Goal: Register for event/course

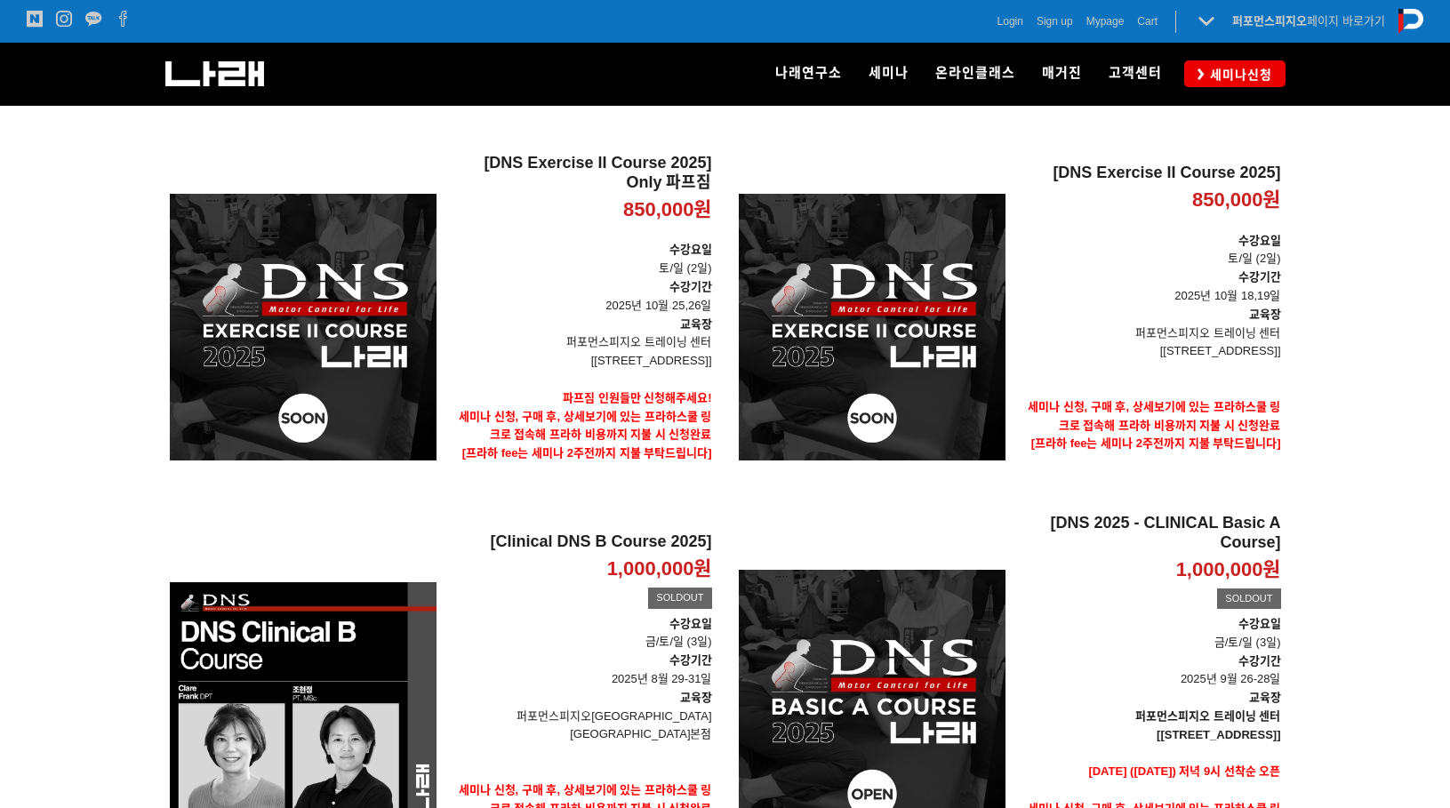
scroll to position [270, 0]
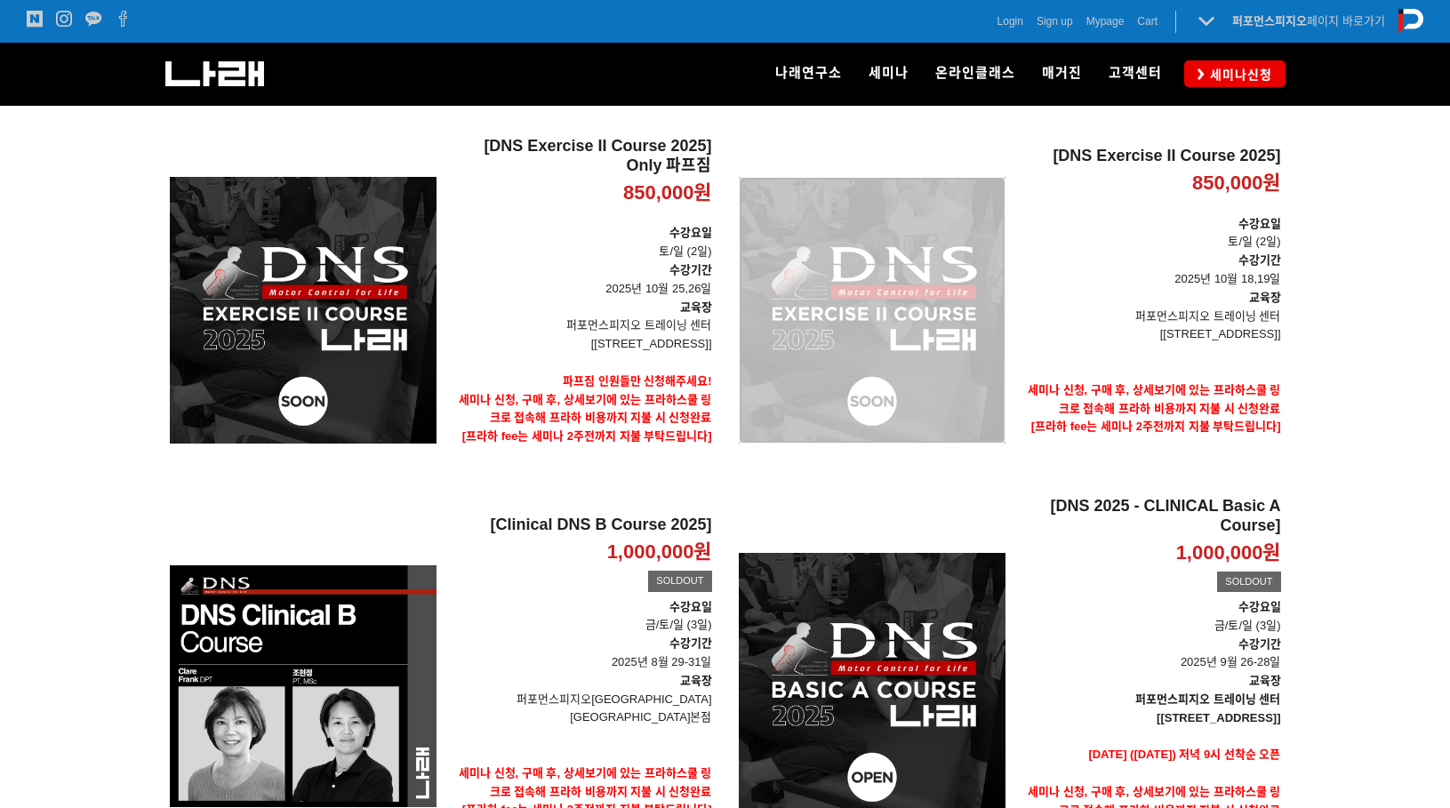
click at [921, 334] on div "[DNS Exercise II Course 2025] 850,000원 TIME SALE" at bounding box center [872, 310] width 267 height 347
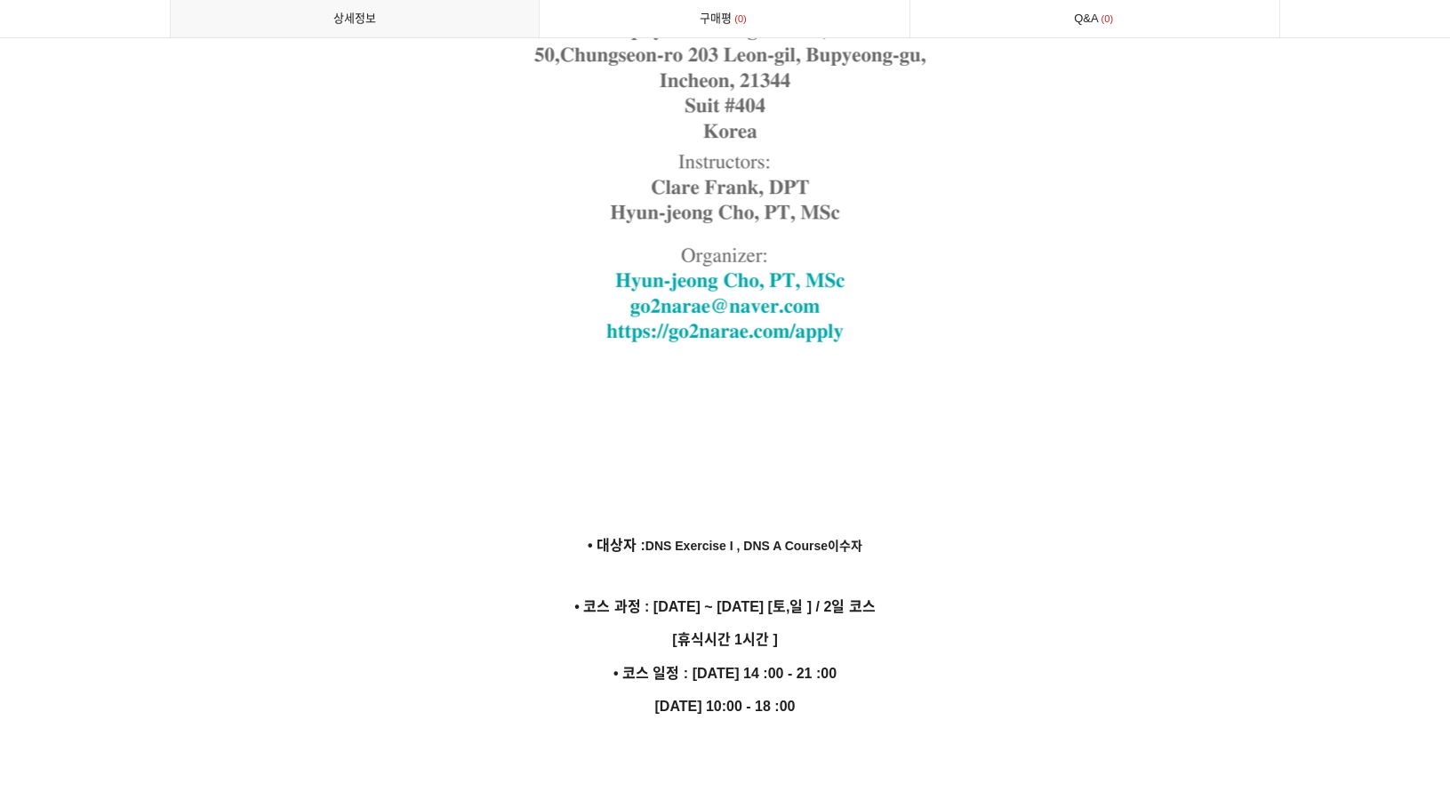
scroll to position [4734, 0]
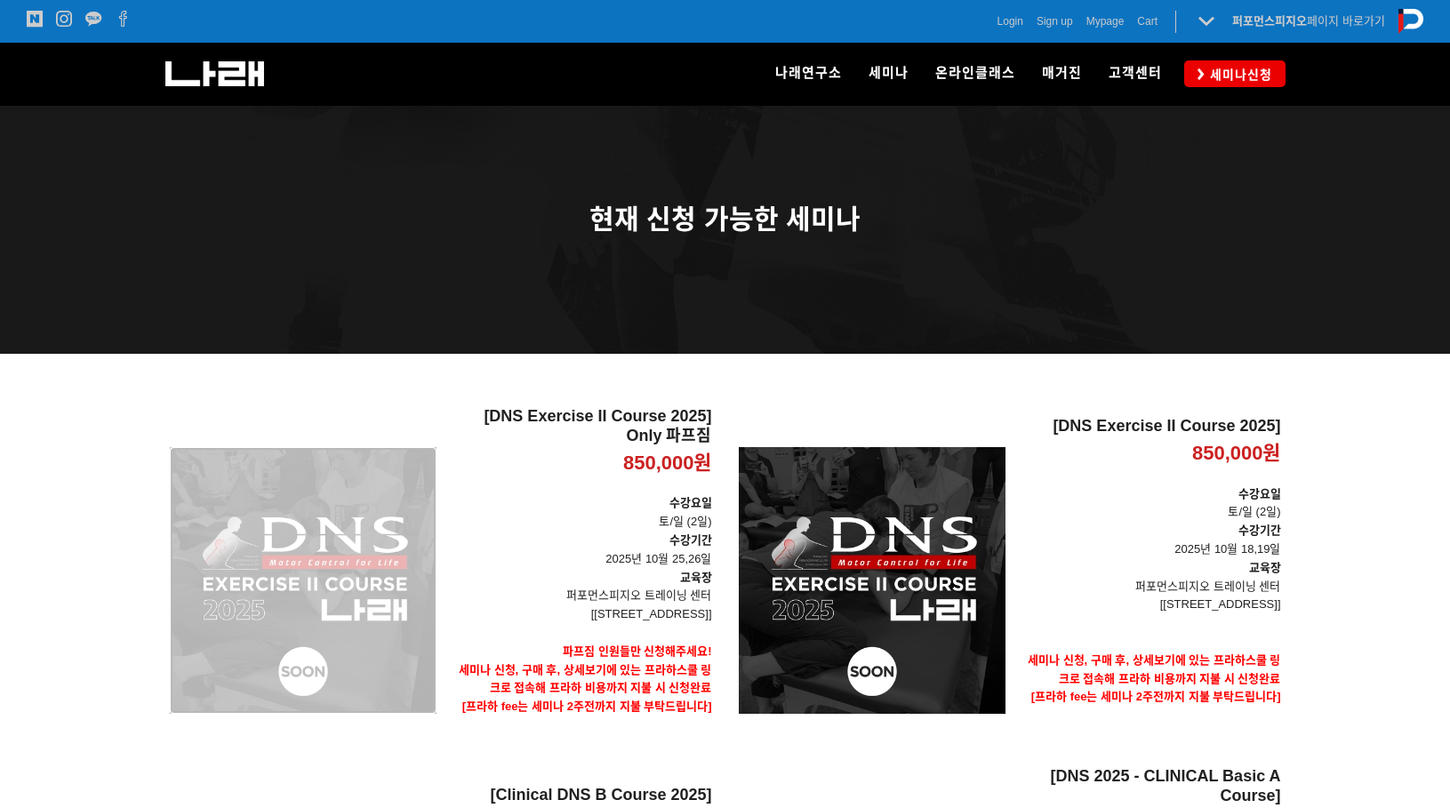
click at [400, 474] on div "[DNS Exercise II Course 2025] Only 파프짐 850,000원 TIME SALE" at bounding box center [303, 580] width 267 height 347
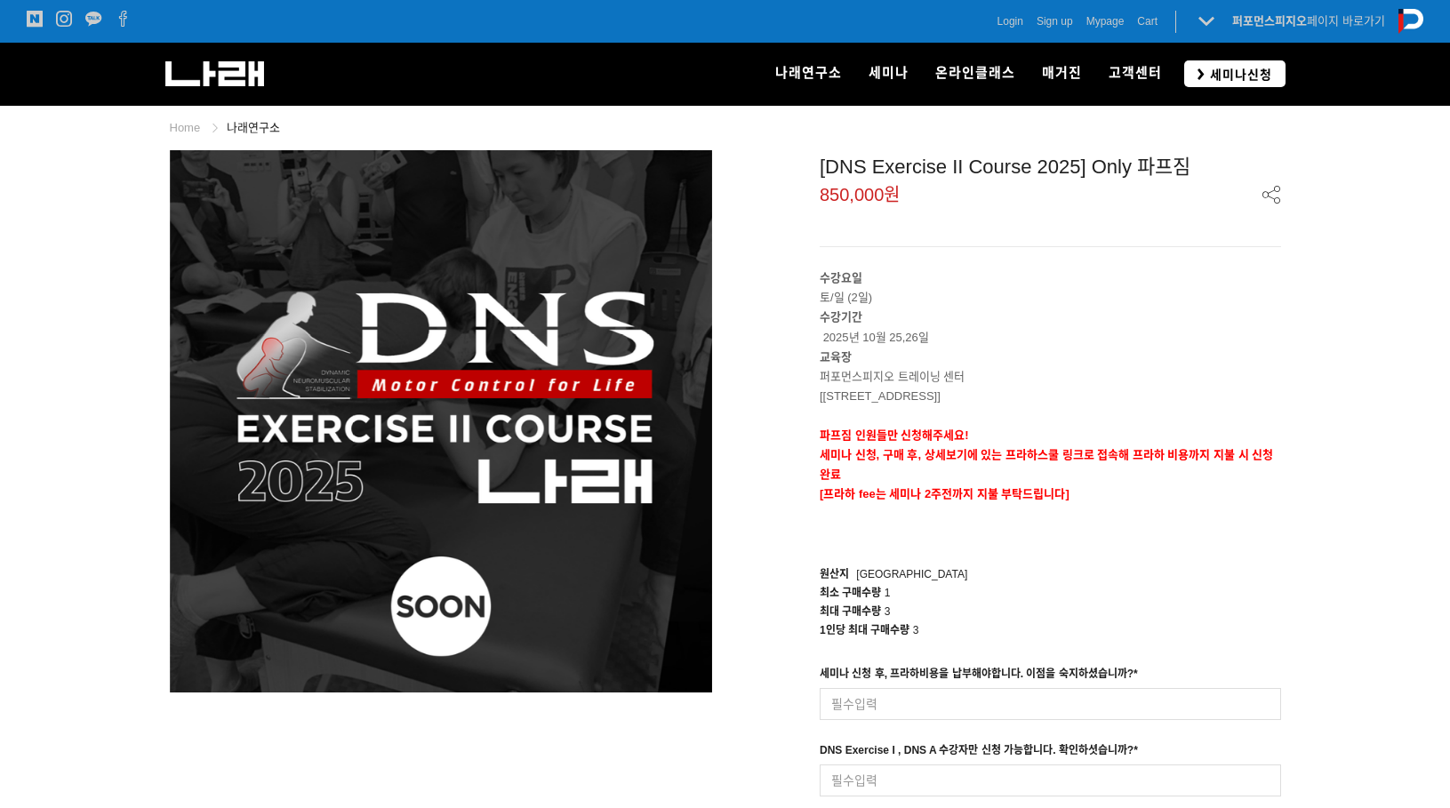
click at [1202, 71] on icon at bounding box center [1200, 74] width 7 height 12
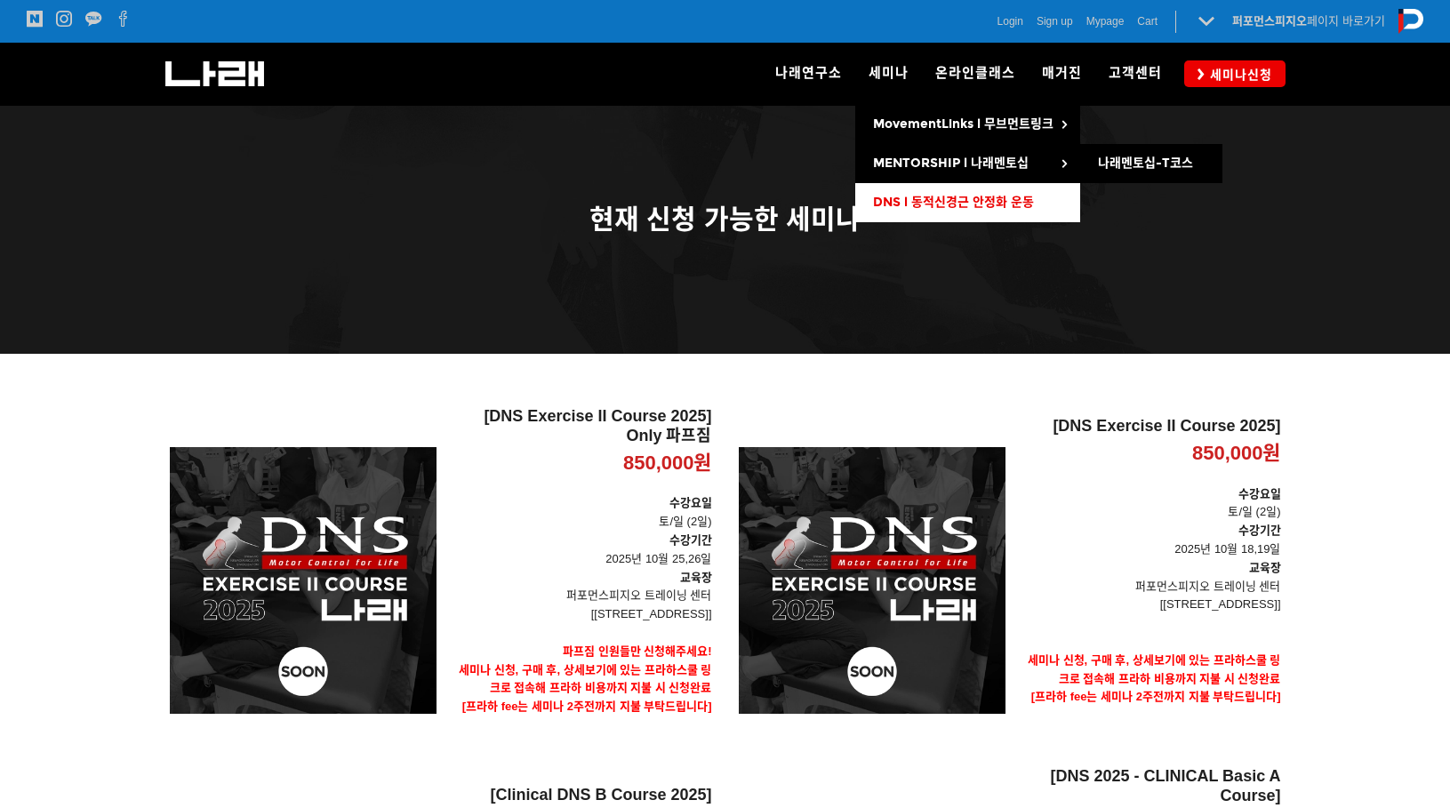
click at [945, 196] on span "DNS l 동적신경근 안정화 운동" at bounding box center [953, 202] width 161 height 15
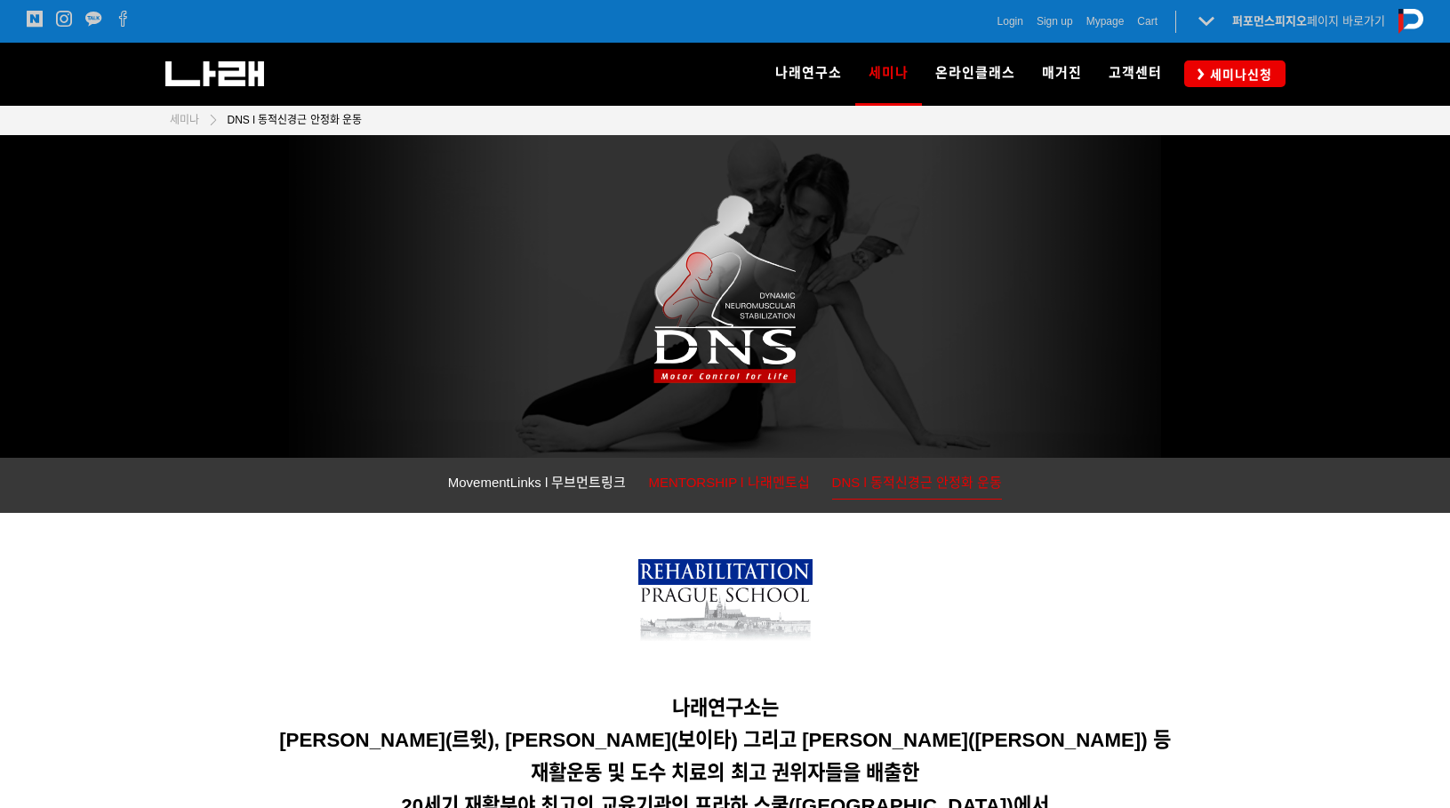
click at [730, 488] on span "MENTORSHIP l 나래멘토십" at bounding box center [728, 482] width 161 height 15
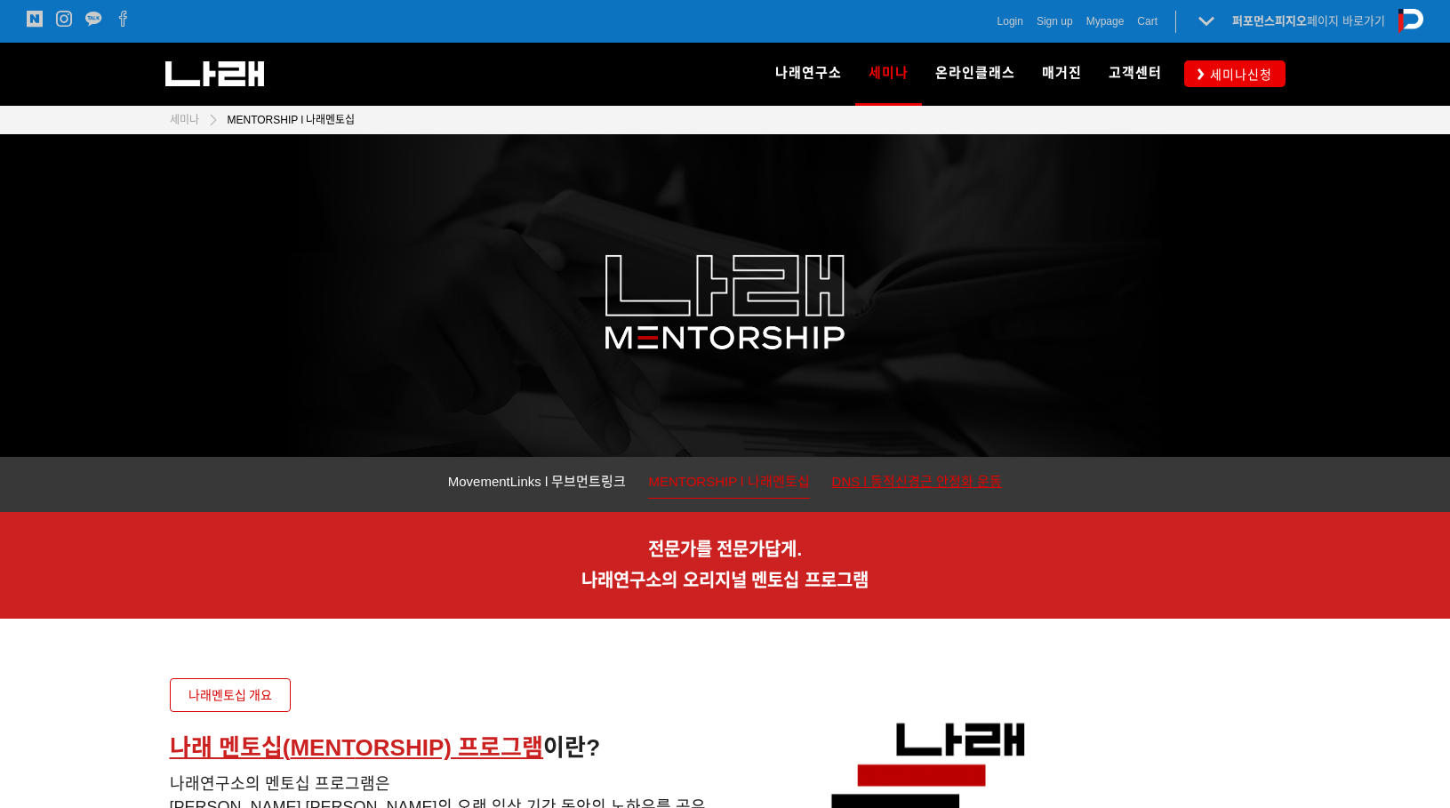
click at [841, 475] on span "DNS l 동적신경근 안정화 운동" at bounding box center [917, 481] width 171 height 15
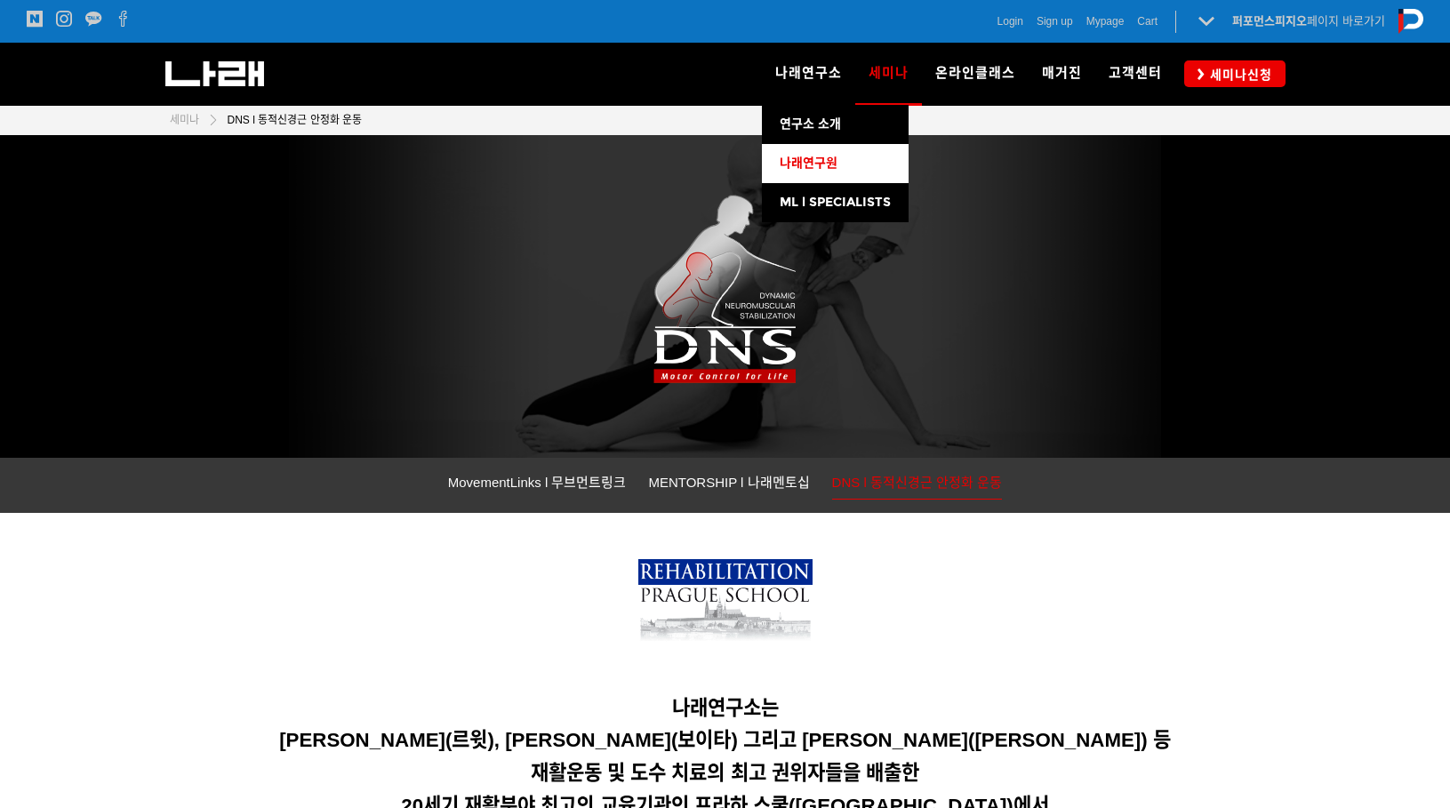
click at [835, 180] on link "나래연구원" at bounding box center [835, 163] width 147 height 39
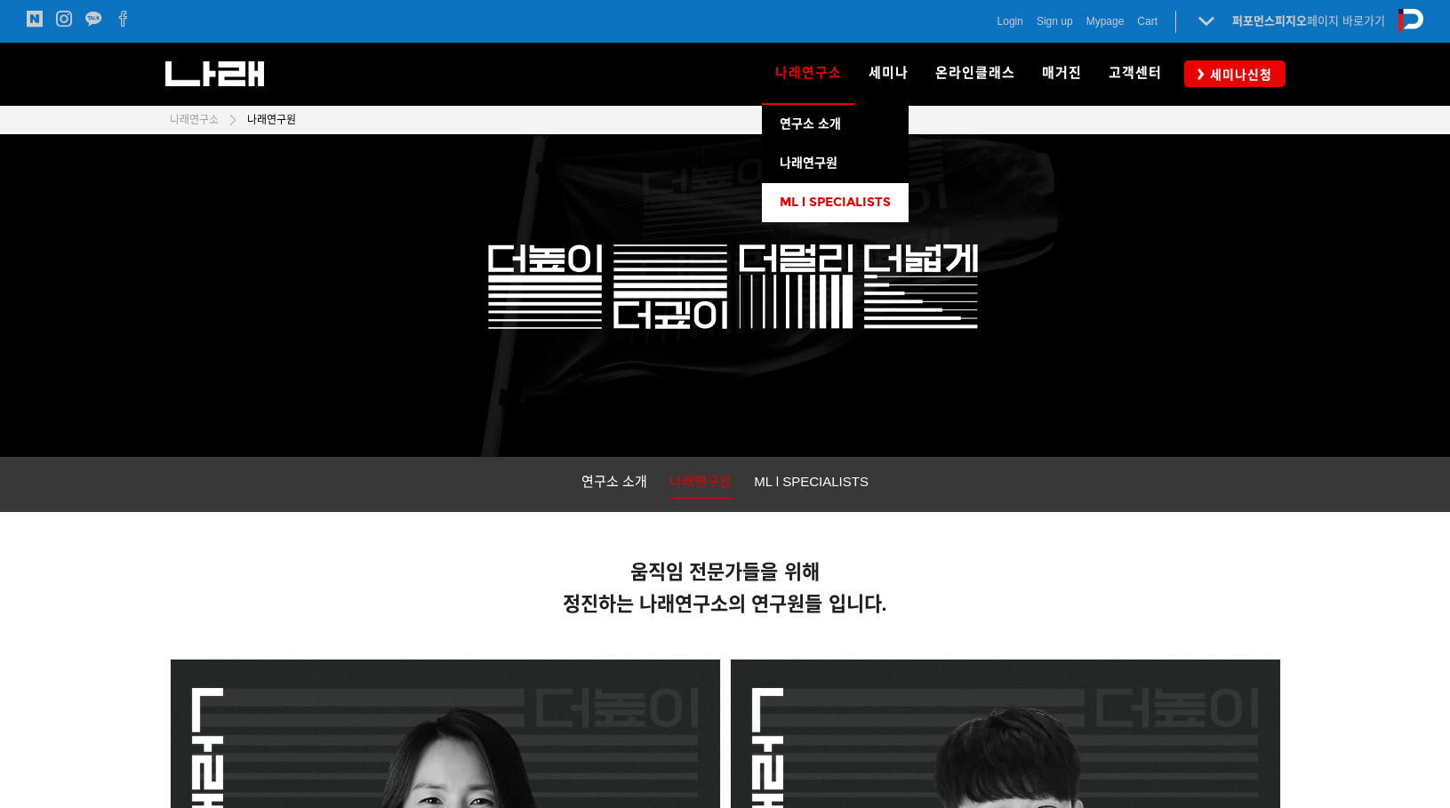
click at [819, 198] on span "ML l SPECIALISTS" at bounding box center [834, 202] width 111 height 15
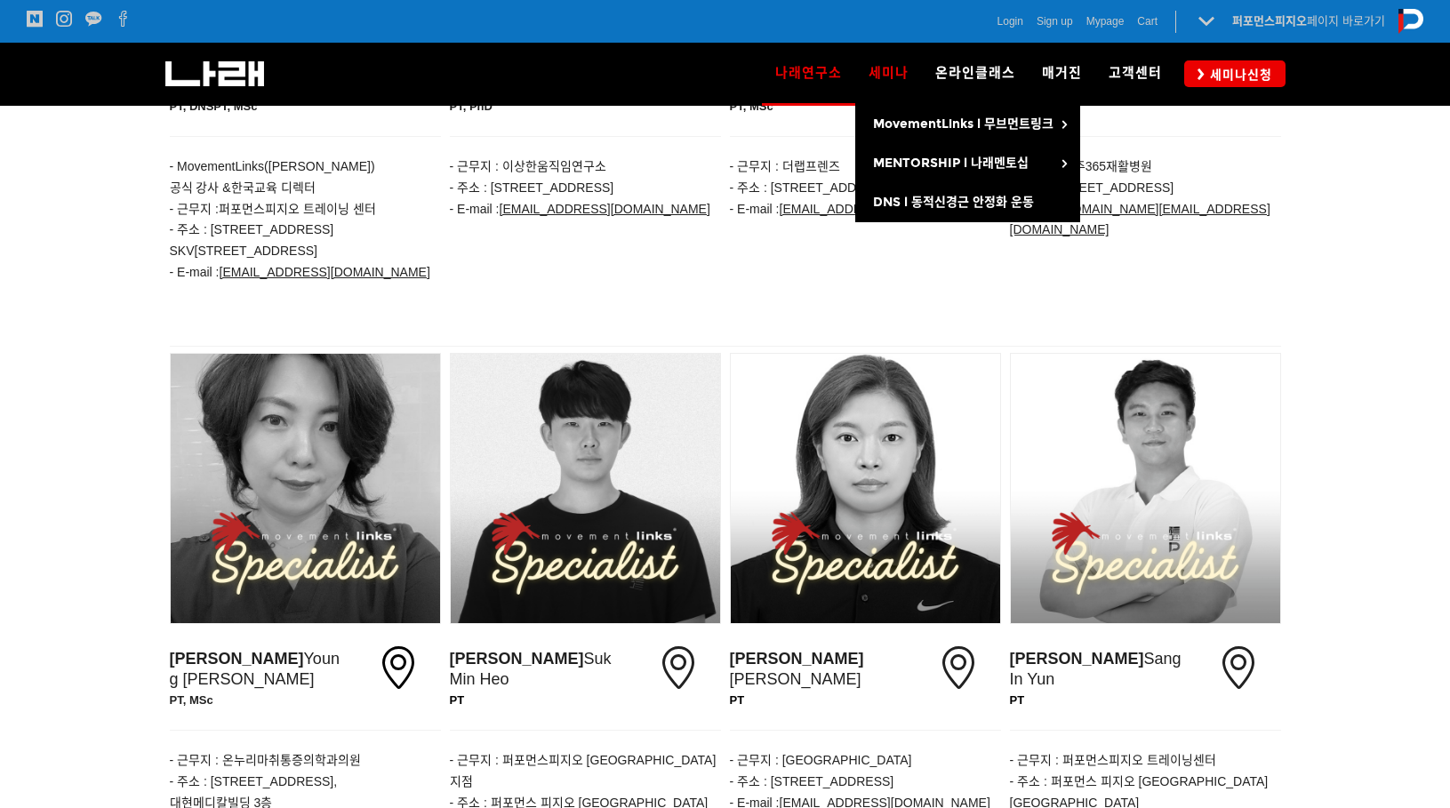
scroll to position [923, 0]
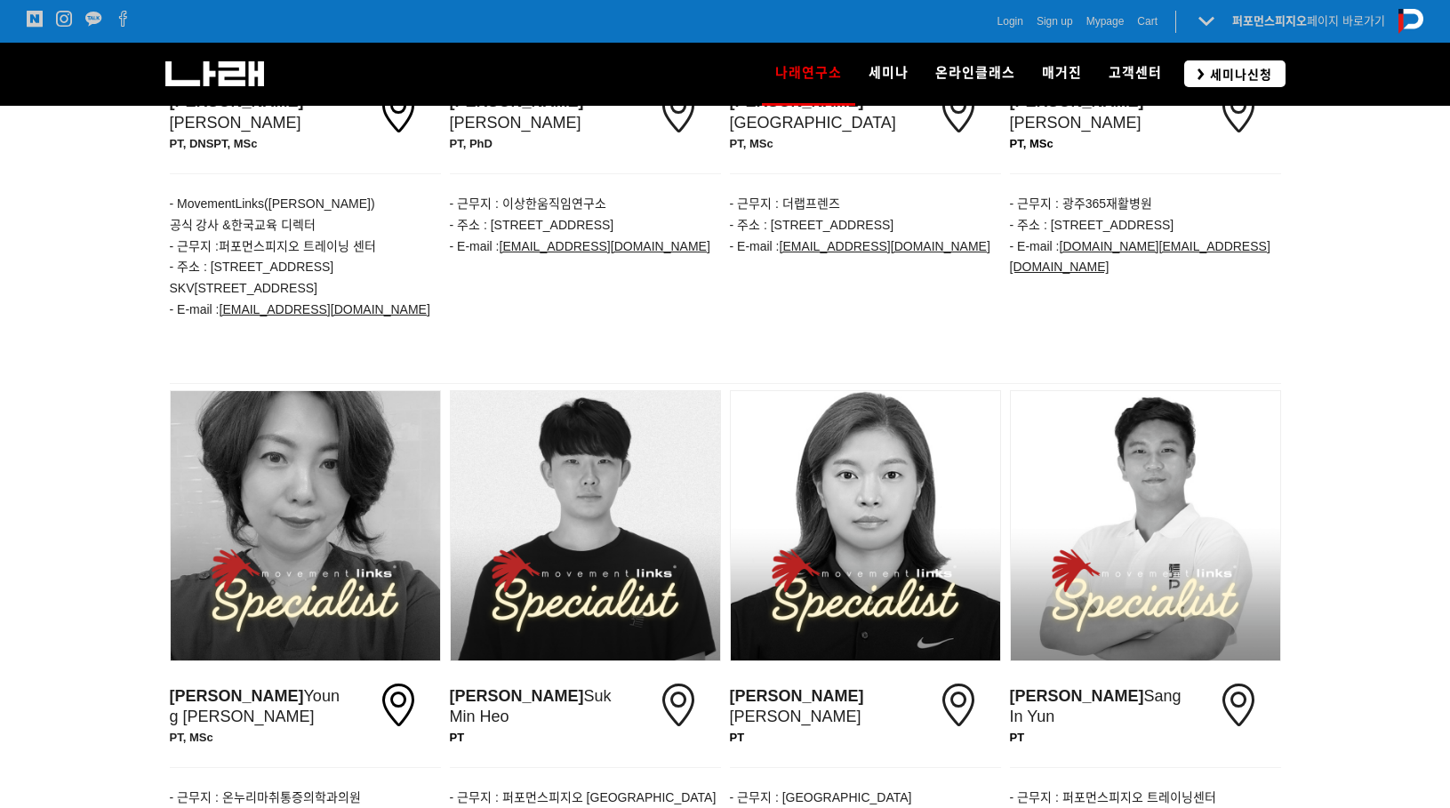
click at [1201, 69] on icon at bounding box center [1200, 74] width 7 height 12
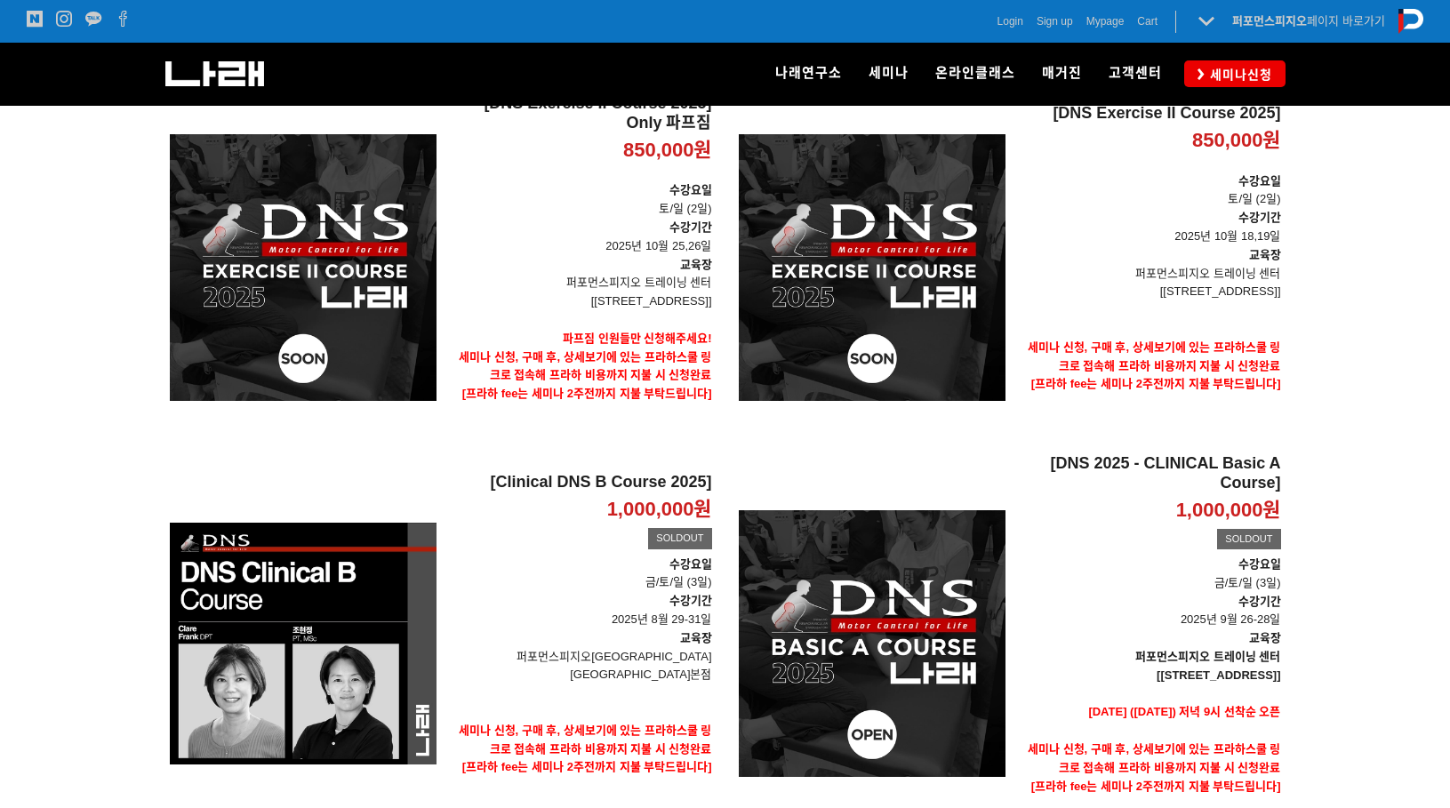
scroll to position [242, 0]
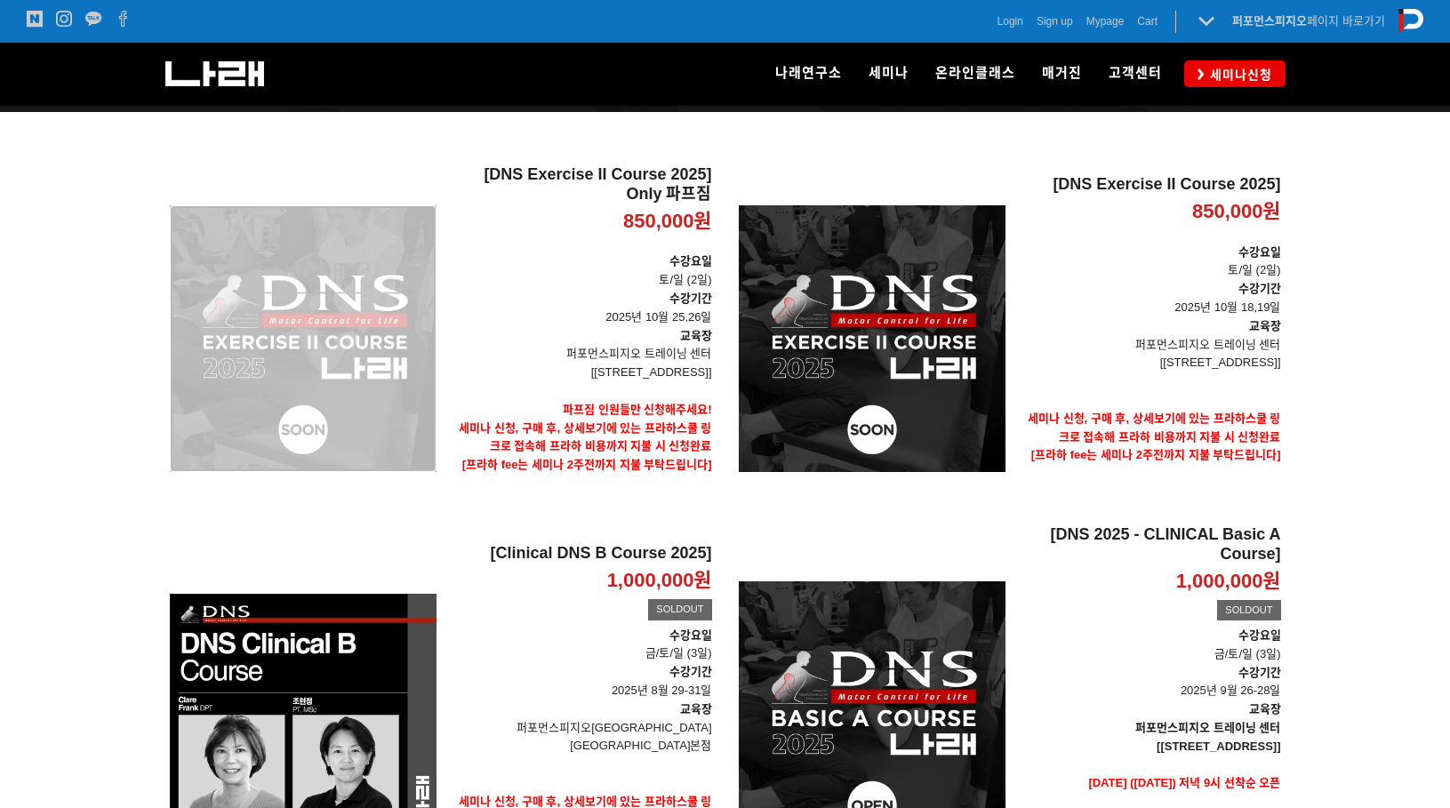
drag, startPoint x: 376, startPoint y: 269, endPoint x: 400, endPoint y: 267, distance: 24.1
click at [377, 269] on div "[DNS Exercise II Course 2025] Only 파프짐 850,000원 TIME SALE" at bounding box center [303, 338] width 267 height 347
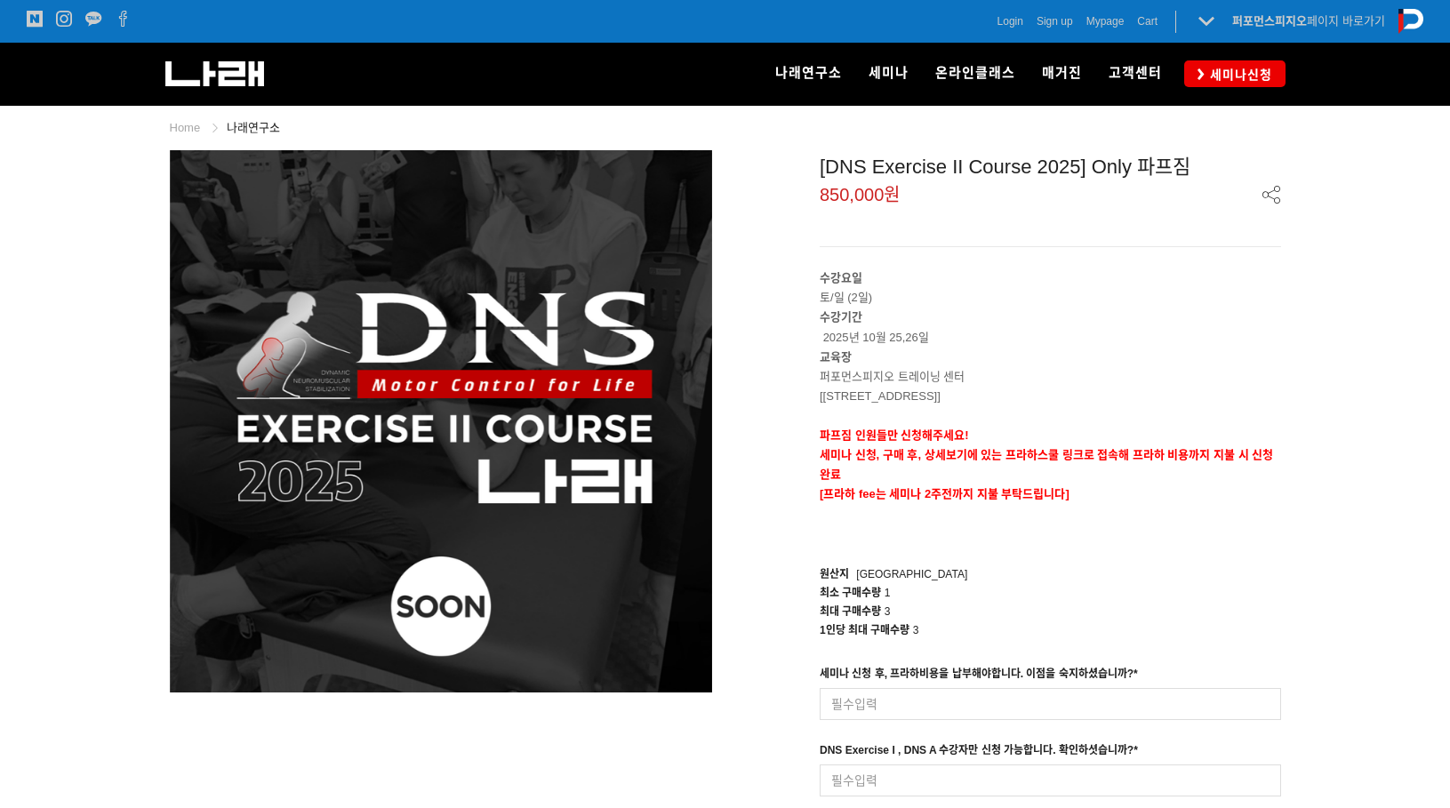
click at [771, 214] on div "[DNS Exercise II Course 2025] Only 파프짐 850,000원 수강요일 토/일 (2일) 수강기간 2025년 10월 25…" at bounding box center [1010, 529] width 542 height 759
